Goal: Task Accomplishment & Management: Complete application form

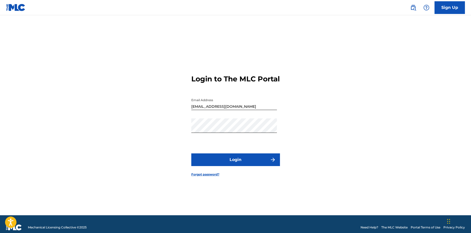
click at [218, 162] on button "Login" at bounding box center [235, 159] width 89 height 13
click at [453, 2] on link "Sign Up" at bounding box center [449, 7] width 30 height 13
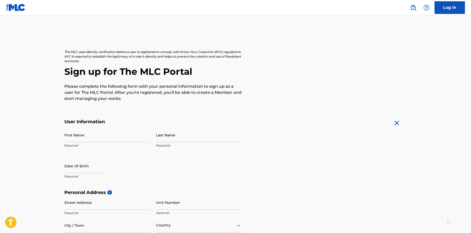
click at [279, 86] on div "The MLC uses identity verification before a user is registered to comply with K…" at bounding box center [235, 76] width 342 height 52
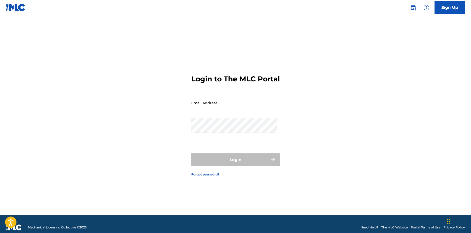
click at [442, 8] on link "Sign Up" at bounding box center [449, 7] width 30 height 13
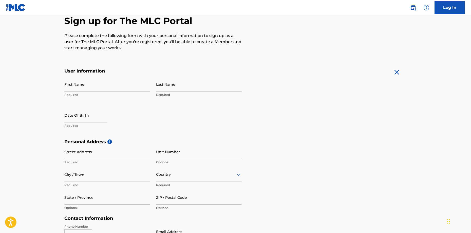
click at [106, 80] on input "First Name" at bounding box center [107, 84] width 86 height 14
type input "[PERSON_NAME]"
type input "[DEMOGRAPHIC_DATA]"
type input "[STREET_ADDRESS]"
type input "[GEOGRAPHIC_DATA]"
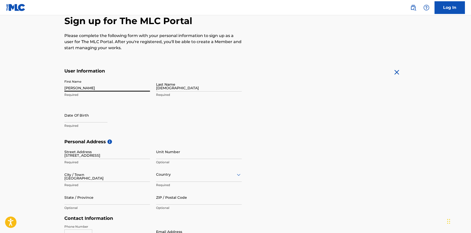
type input "[GEOGRAPHIC_DATA]"
type input "[US_STATE]"
type input "23225"
type input "1"
type input "804"
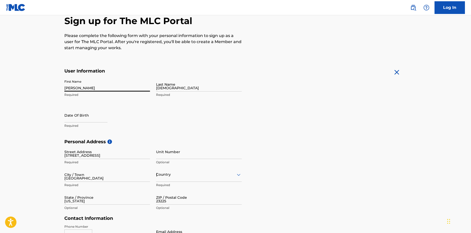
type input "5029466"
type input "[EMAIL_ADDRESS][DOMAIN_NAME]"
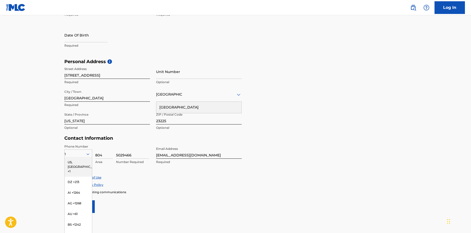
click at [51, 105] on main "The MLC uses identity verification before a user is registered to comply with K…" at bounding box center [235, 62] width 471 height 357
click at [74, 160] on div "US, [GEOGRAPHIC_DATA] +1" at bounding box center [78, 167] width 27 height 20
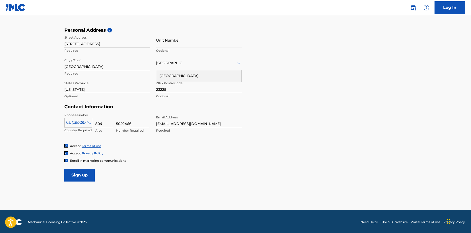
scroll to position [163, 0]
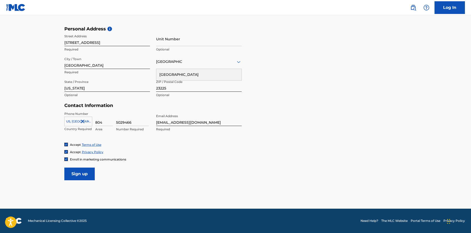
click at [78, 171] on input "Sign up" at bounding box center [79, 173] width 30 height 13
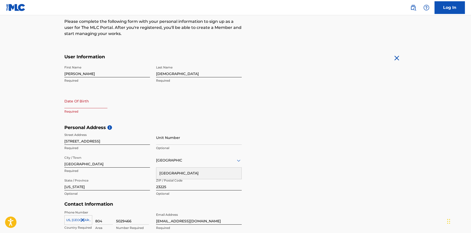
scroll to position [62, 0]
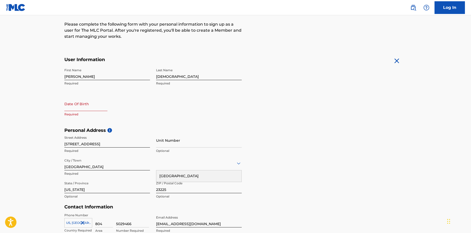
click at [88, 103] on input "text" at bounding box center [85, 104] width 43 height 14
select select "8"
select select "2025"
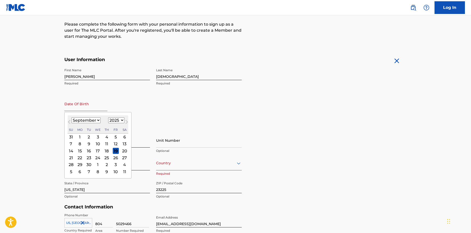
click at [79, 109] on input "text" at bounding box center [85, 104] width 43 height 14
type input "[DATE]"
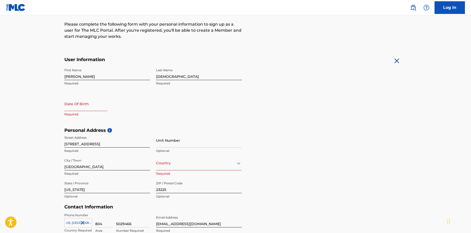
select select "8"
select select "2025"
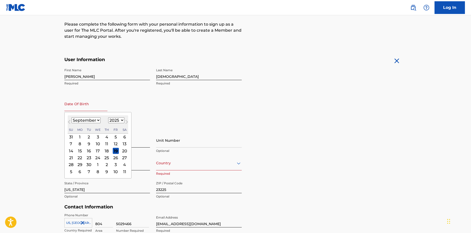
click at [79, 109] on input "text" at bounding box center [85, 104] width 43 height 14
type input "[DATE]"
drag, startPoint x: 37, startPoint y: 113, endPoint x: 34, endPoint y: 113, distance: 2.8
click at [34, 113] on main "The MLC uses identity verification before a user is registered to comply with K…" at bounding box center [235, 131] width 471 height 357
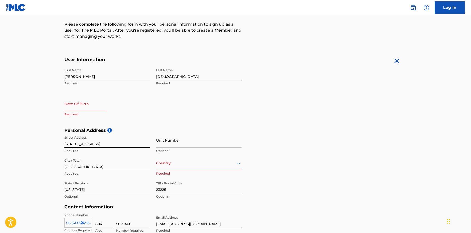
click at [89, 109] on input "text" at bounding box center [85, 104] width 43 height 14
select select "8"
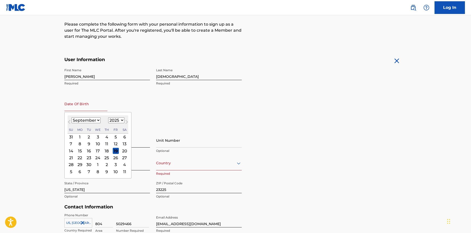
click at [112, 121] on select "1899 1900 1901 1902 1903 1904 1905 1906 1907 1908 1909 1910 1911 1912 1913 1914…" at bounding box center [116, 120] width 16 height 6
select select "2002"
click at [108, 117] on select "1899 1900 1901 1902 1903 1904 1905 1906 1907 1908 1909 1910 1911 1912 1913 1914…" at bounding box center [116, 120] width 16 height 6
click at [89, 118] on select "January February March April May June July August September October November De…" at bounding box center [85, 120] width 29 height 6
select select "6"
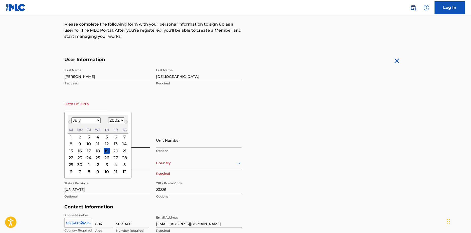
click at [71, 117] on select "January February March April May June July August September October November De…" at bounding box center [85, 120] width 29 height 6
click at [79, 151] on div "15" at bounding box center [80, 151] width 6 height 6
type input "[DATE]"
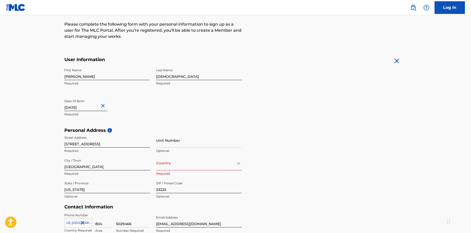
click at [162, 86] on div "Last Name [DEMOGRAPHIC_DATA] Required" at bounding box center [199, 77] width 86 height 23
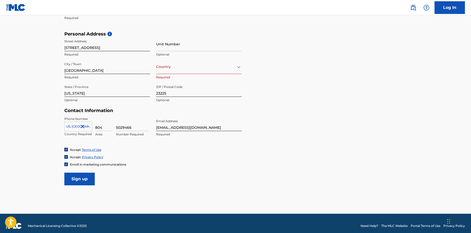
scroll to position [163, 0]
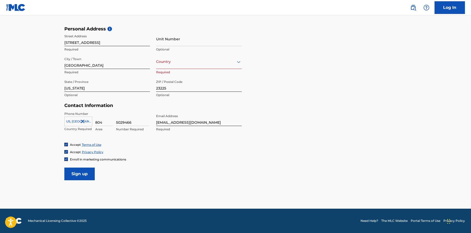
click at [81, 171] on input "Sign up" at bounding box center [79, 173] width 30 height 13
click at [173, 64] on div at bounding box center [199, 62] width 86 height 6
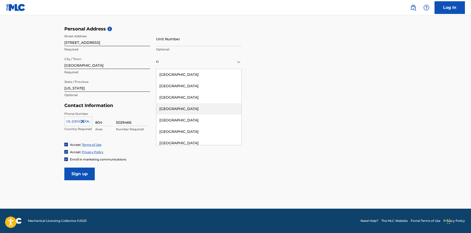
type input "r"
click at [176, 72] on div "[GEOGRAPHIC_DATA]" at bounding box center [198, 74] width 85 height 11
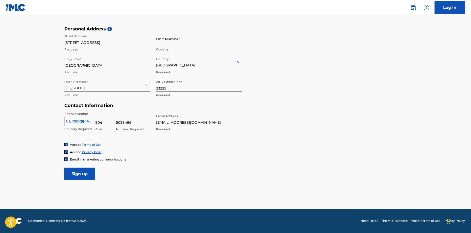
click at [81, 172] on input "Sign up" at bounding box center [79, 173] width 30 height 13
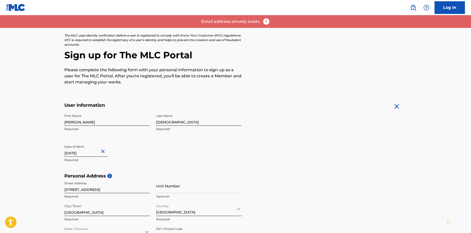
scroll to position [0, 0]
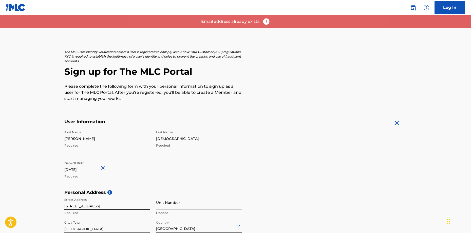
click at [457, 9] on link "Log In" at bounding box center [449, 7] width 30 height 13
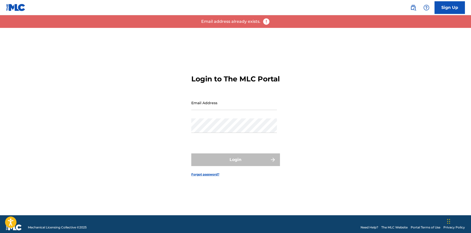
drag, startPoint x: 212, startPoint y: 113, endPoint x: 213, endPoint y: 110, distance: 3.0
click at [212, 110] on input "Email Address" at bounding box center [234, 102] width 86 height 14
type input "[EMAIL_ADDRESS][DOMAIN_NAME]"
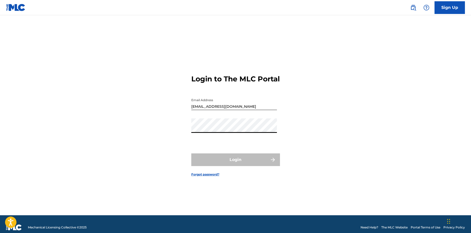
click at [211, 177] on link "Forgot password?" at bounding box center [205, 174] width 28 height 5
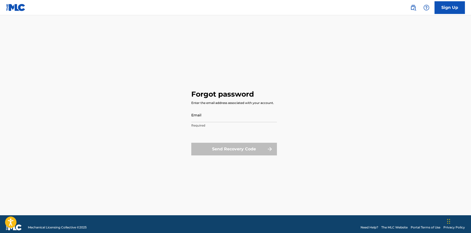
drag, startPoint x: 221, startPoint y: 101, endPoint x: 221, endPoint y: 107, distance: 6.3
click at [221, 102] on div "Enter the email address associated with your account." at bounding box center [232, 103] width 83 height 5
click at [222, 113] on input "Email" at bounding box center [234, 115] width 86 height 14
type input "[EMAIL_ADDRESS][DOMAIN_NAME]"
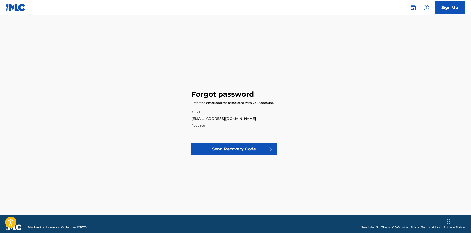
click at [221, 148] on button "Send Recovery Code" at bounding box center [234, 149] width 86 height 13
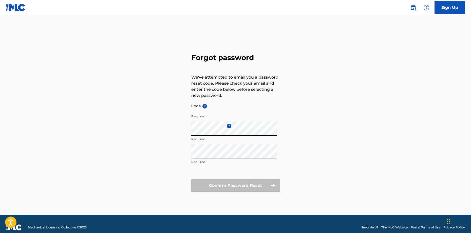
drag, startPoint x: 168, startPoint y: 101, endPoint x: 170, endPoint y: 103, distance: 2.9
click at [168, 102] on div "Forgot password We've attempted to email you a password reset code. Please chec…" at bounding box center [235, 121] width 355 height 187
click at [214, 106] on input "Code ?" at bounding box center [234, 106] width 86 height 14
paste input "FP_569a91a2e01162b95132d32d5e59"
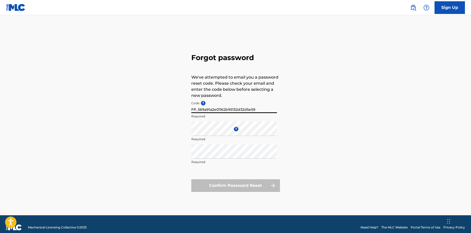
type input "FP_569a91a2e01162b95132d32d5e59"
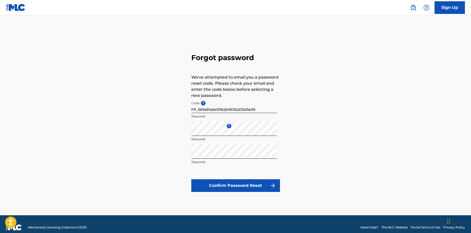
click at [250, 184] on button "Confirm Password Reset" at bounding box center [235, 185] width 89 height 13
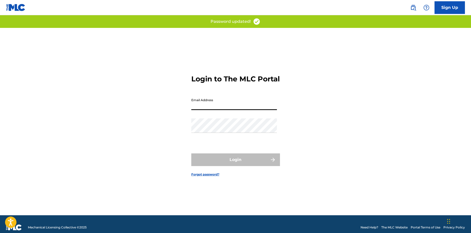
click at [234, 107] on input "Email Address" at bounding box center [234, 102] width 86 height 14
type input "[EMAIL_ADDRESS][DOMAIN_NAME]"
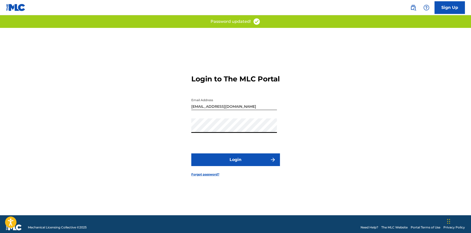
click at [191, 153] on button "Login" at bounding box center [235, 159] width 89 height 13
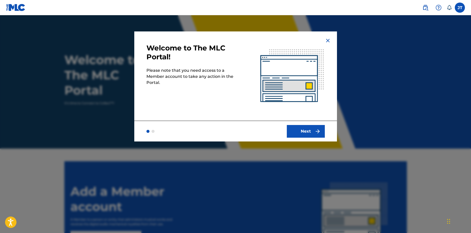
click at [305, 124] on div "Next" at bounding box center [235, 131] width 203 height 21
click at [305, 127] on button "Next" at bounding box center [306, 131] width 38 height 13
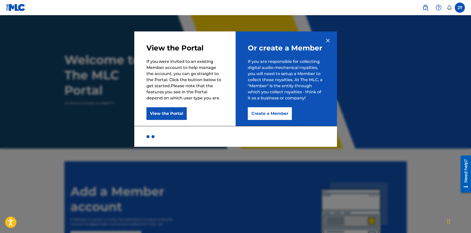
click at [269, 112] on button "Create a Member" at bounding box center [270, 113] width 44 height 13
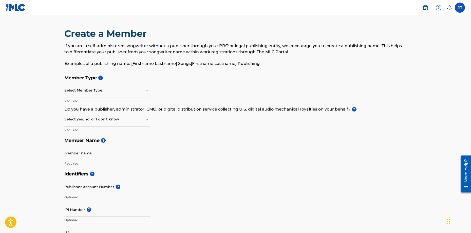
click at [120, 88] on div at bounding box center [107, 90] width 86 height 6
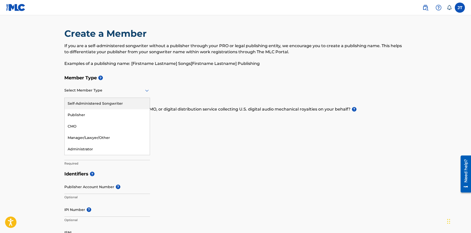
click at [189, 83] on div "Member Type ? 5 results available. Use Up and Down to choose options, press Ent…" at bounding box center [235, 120] width 342 height 96
click at [127, 95] on div "Select Member Type" at bounding box center [107, 90] width 86 height 14
click at [131, 102] on div "Self-Administered Songwriter" at bounding box center [107, 103] width 85 height 11
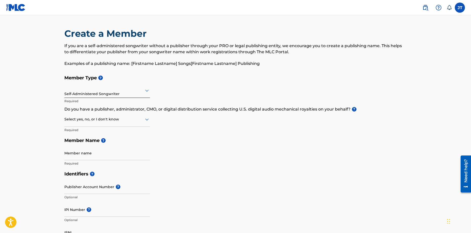
click at [131, 93] on div at bounding box center [107, 90] width 86 height 6
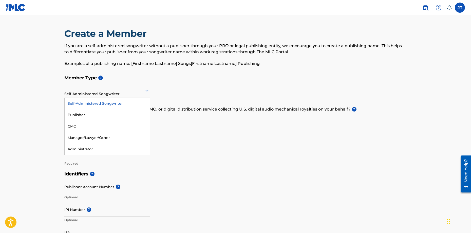
click at [198, 79] on h5 "Member Type ?" at bounding box center [235, 77] width 342 height 11
click at [81, 91] on div at bounding box center [107, 90] width 86 height 6
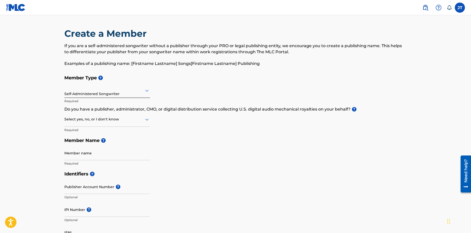
click at [191, 89] on div "Member Type ? option Self-Administered Songwriter, selected. Select is focused …" at bounding box center [235, 120] width 342 height 96
click at [122, 121] on div at bounding box center [107, 119] width 86 height 6
click at [100, 142] on div "No" at bounding box center [107, 143] width 85 height 11
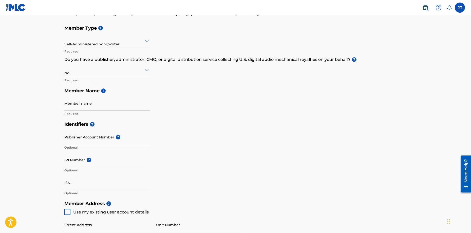
scroll to position [51, 0]
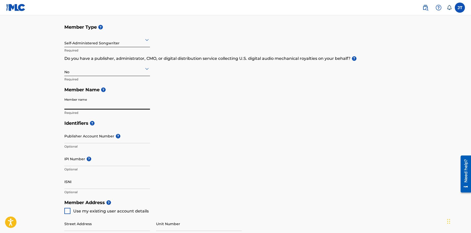
click at [103, 101] on input "Member name" at bounding box center [107, 102] width 86 height 14
type input "[PERSON_NAME]"
type input "[STREET_ADDRESS]"
type input "[GEOGRAPHIC_DATA]"
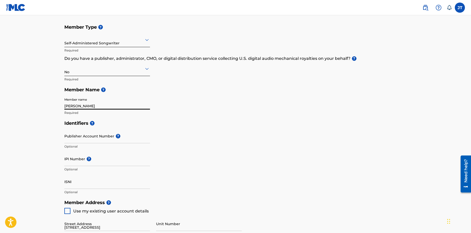
type input "[US_STATE]"
type input "23225"
type input "1"
type input "804"
type input "5029466"
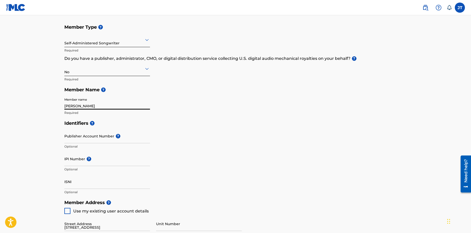
type input "[EMAIL_ADDRESS][DOMAIN_NAME]"
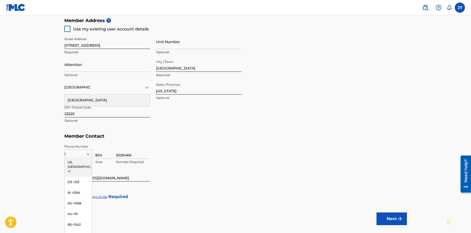
click at [188, 110] on div "Street Address [STREET_ADDRESS] Required Unit Number Optional Attention Optiona…" at bounding box center [152, 80] width 177 height 96
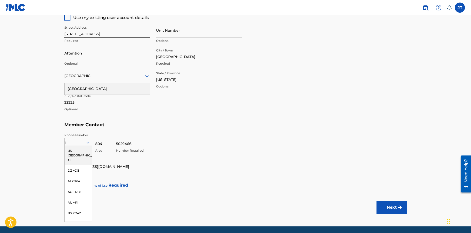
scroll to position [262, 0]
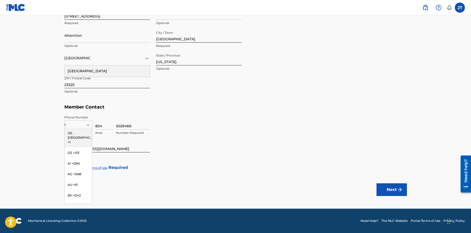
click at [201, 118] on div "5029466 Number Required" at bounding box center [261, 126] width 291 height 23
click at [81, 134] on div "US, [GEOGRAPHIC_DATA] +1" at bounding box center [78, 138] width 27 height 20
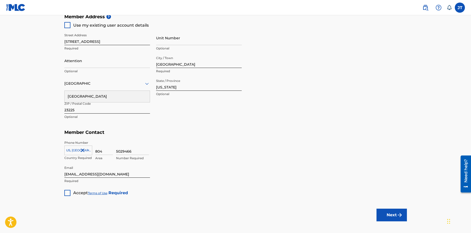
click at [51, 118] on main "Create a Member If you are a self-administered songwriter without a publisher t…" at bounding box center [235, 6] width 471 height 455
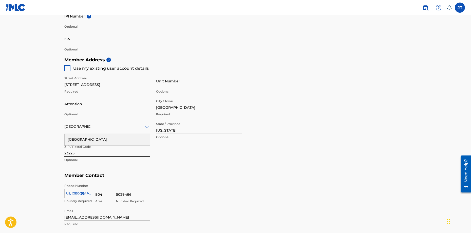
scroll to position [186, 0]
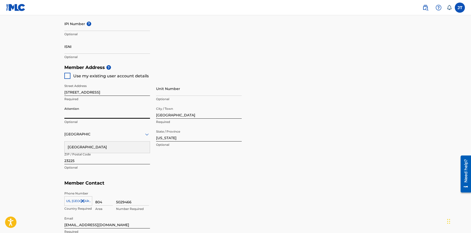
click at [81, 110] on input "Attention" at bounding box center [107, 111] width 86 height 14
click at [107, 107] on input "Attention" at bounding box center [107, 111] width 86 height 14
click at [181, 65] on h5 "Member Address ?" at bounding box center [235, 67] width 342 height 11
click at [90, 116] on input "Attention" at bounding box center [107, 111] width 86 height 14
type input "h"
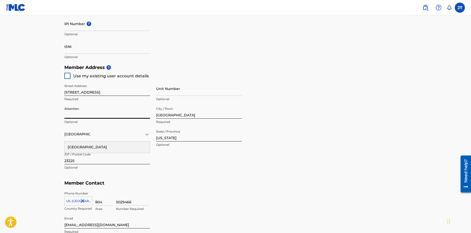
click at [94, 146] on div "[GEOGRAPHIC_DATA]" at bounding box center [107, 146] width 85 height 11
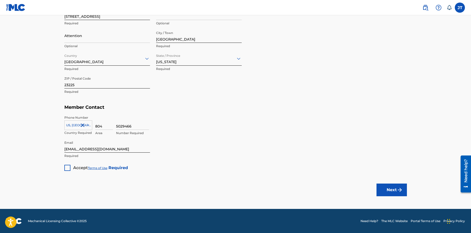
scroll to position [262, 0]
click at [68, 169] on div at bounding box center [67, 167] width 6 height 6
click at [382, 188] on button "Next" at bounding box center [391, 189] width 30 height 13
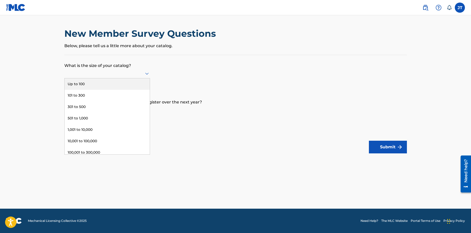
click at [113, 74] on div at bounding box center [107, 73] width 86 height 6
click at [114, 95] on div "101 to 300" at bounding box center [107, 95] width 85 height 11
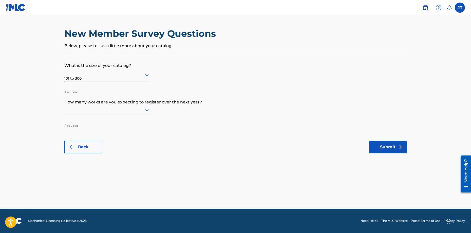
click at [126, 110] on div at bounding box center [107, 110] width 86 height 6
click at [119, 128] on div "101 to 300" at bounding box center [107, 131] width 85 height 11
click at [385, 146] on button "Submit" at bounding box center [388, 147] width 38 height 13
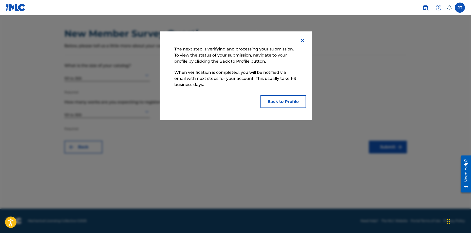
click at [279, 103] on button "Back to Profile" at bounding box center [283, 101] width 46 height 13
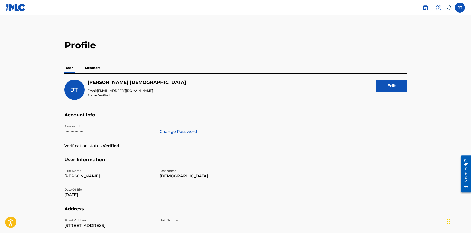
click at [74, 68] on p "User" at bounding box center [69, 68] width 10 height 11
click at [88, 67] on p "Members" at bounding box center [93, 68] width 18 height 11
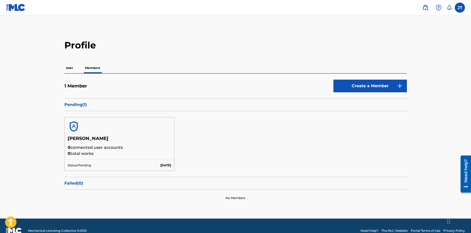
click at [72, 66] on p "User" at bounding box center [69, 68] width 10 height 11
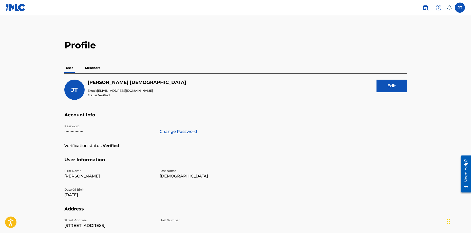
click at [76, 82] on div "JT" at bounding box center [74, 90] width 20 height 20
click at [395, 84] on button "Edit" at bounding box center [391, 86] width 30 height 13
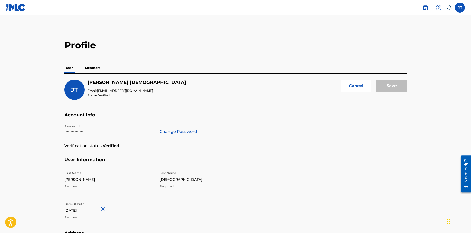
click at [351, 84] on button "Cancel" at bounding box center [356, 86] width 30 height 13
